Goal: Transaction & Acquisition: Purchase product/service

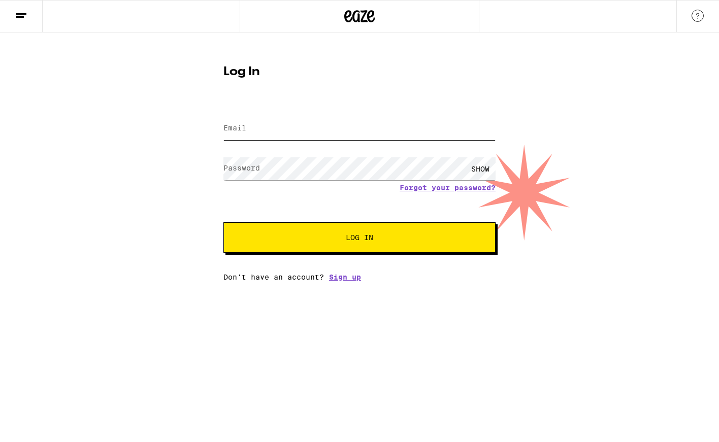
type input "[PERSON_NAME][EMAIL_ADDRESS][DOMAIN_NAME]"
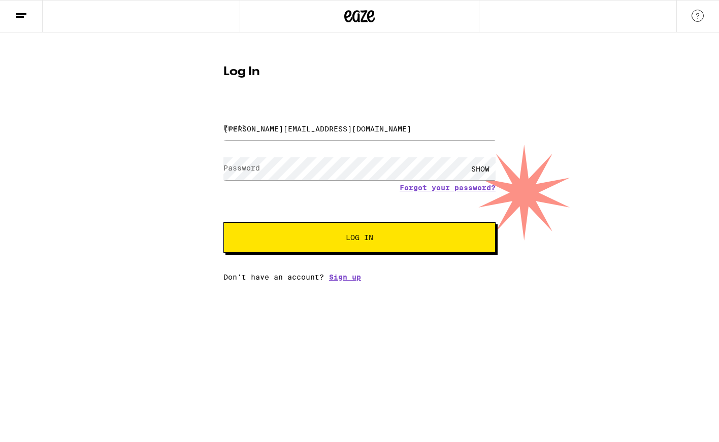
click at [314, 240] on span "Log In" at bounding box center [360, 237] width 190 height 7
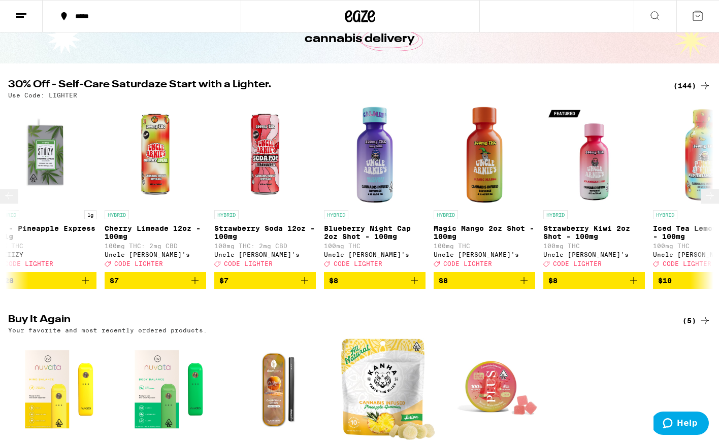
scroll to position [94, 0]
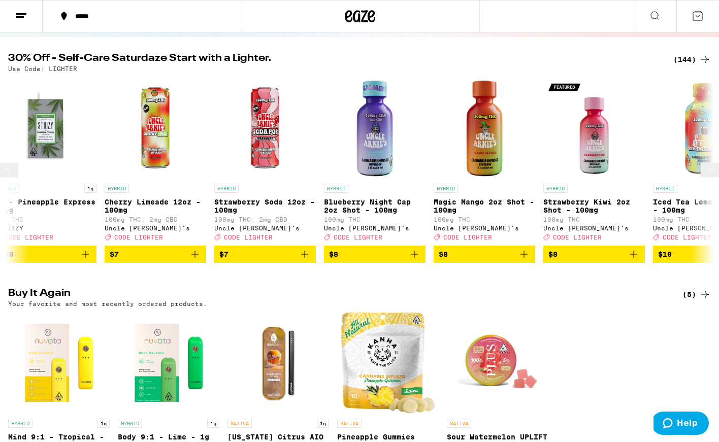
click at [15, 176] on icon at bounding box center [9, 170] width 12 height 12
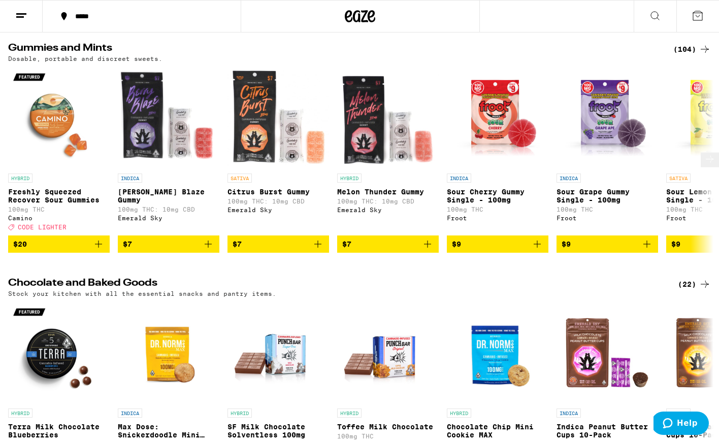
scroll to position [2414, 0]
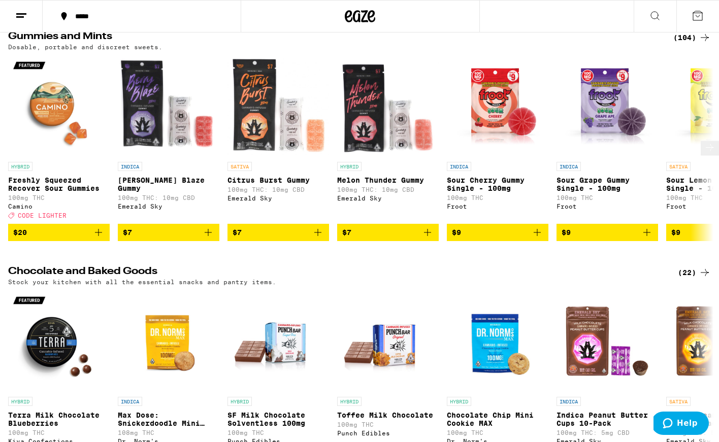
click at [704, 154] on icon at bounding box center [710, 148] width 12 height 12
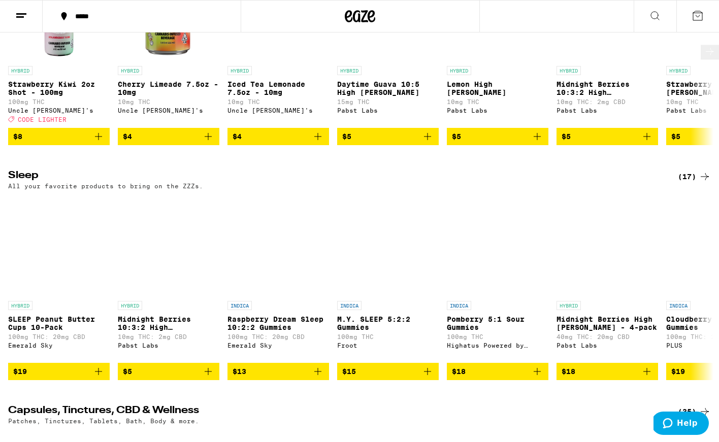
scroll to position [3151, 0]
